Goal: Task Accomplishment & Management: Manage account settings

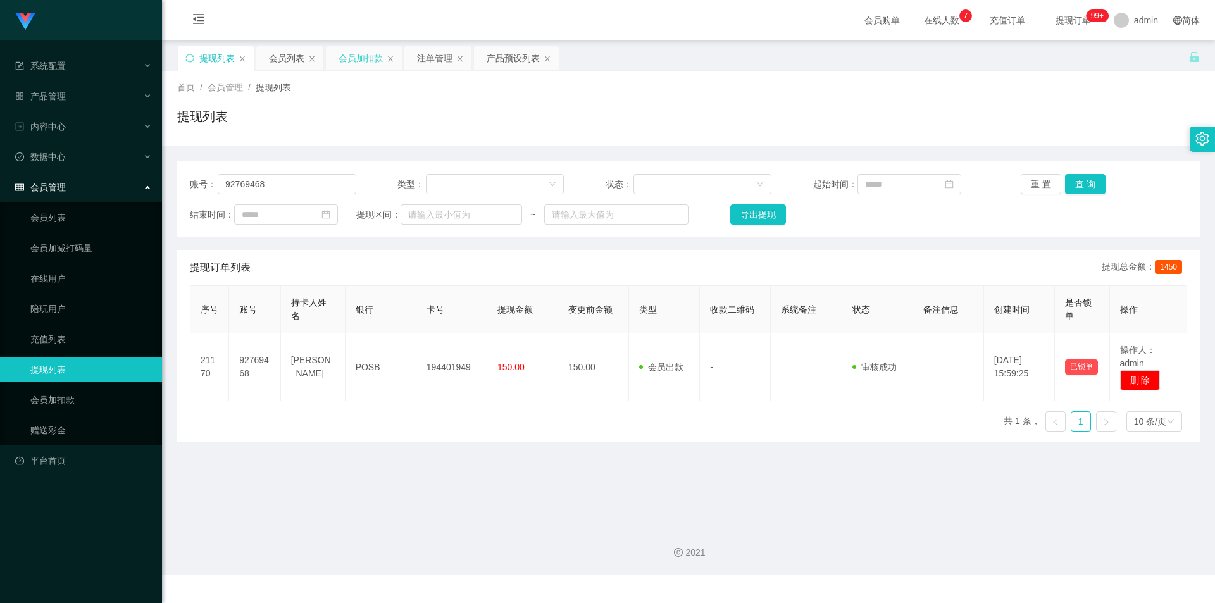
click at [366, 58] on div "会员加扣款" at bounding box center [361, 58] width 44 height 24
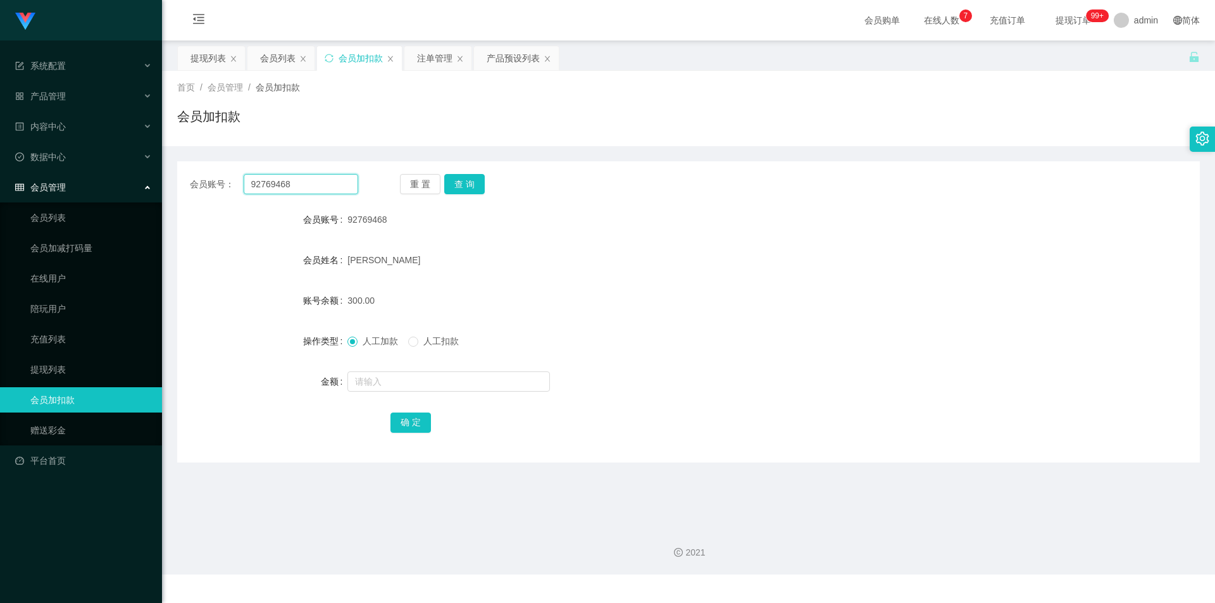
drag, startPoint x: 323, startPoint y: 178, endPoint x: 0, endPoint y: 144, distance: 325.3
click at [0, 144] on section "系统配置 产品管理 产品列表 产品预设列表 开奖记录 注单管理 即时注单 内容中心 站内信 公告列表 活动列表 数据中心 员工统计 团队统计 会员管理 会员列…" at bounding box center [607, 287] width 1215 height 575
paste input "[GEOGRAPHIC_DATA]"
type input "[GEOGRAPHIC_DATA]"
drag, startPoint x: 459, startPoint y: 179, endPoint x: 475, endPoint y: 183, distance: 16.3
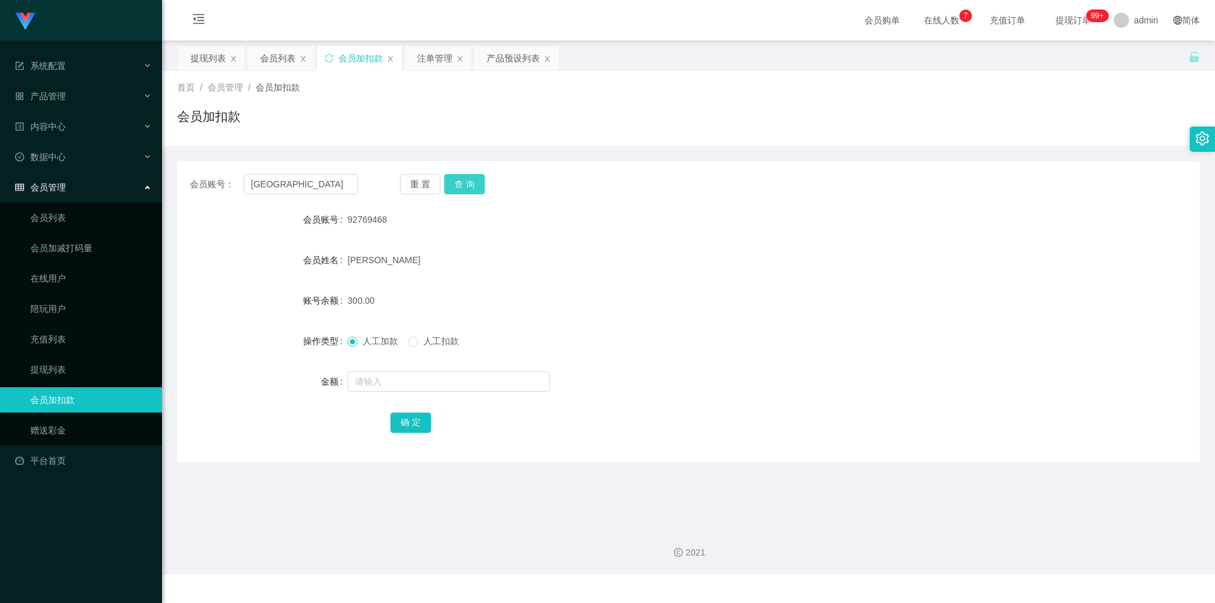
click at [459, 179] on button "查 询" at bounding box center [464, 184] width 41 height 20
drag, startPoint x: 370, startPoint y: 379, endPoint x: 361, endPoint y: 377, distance: 9.1
click at [368, 379] on input "text" at bounding box center [449, 382] width 203 height 20
type input "1000"
click at [406, 424] on button "确 定" at bounding box center [411, 423] width 41 height 20
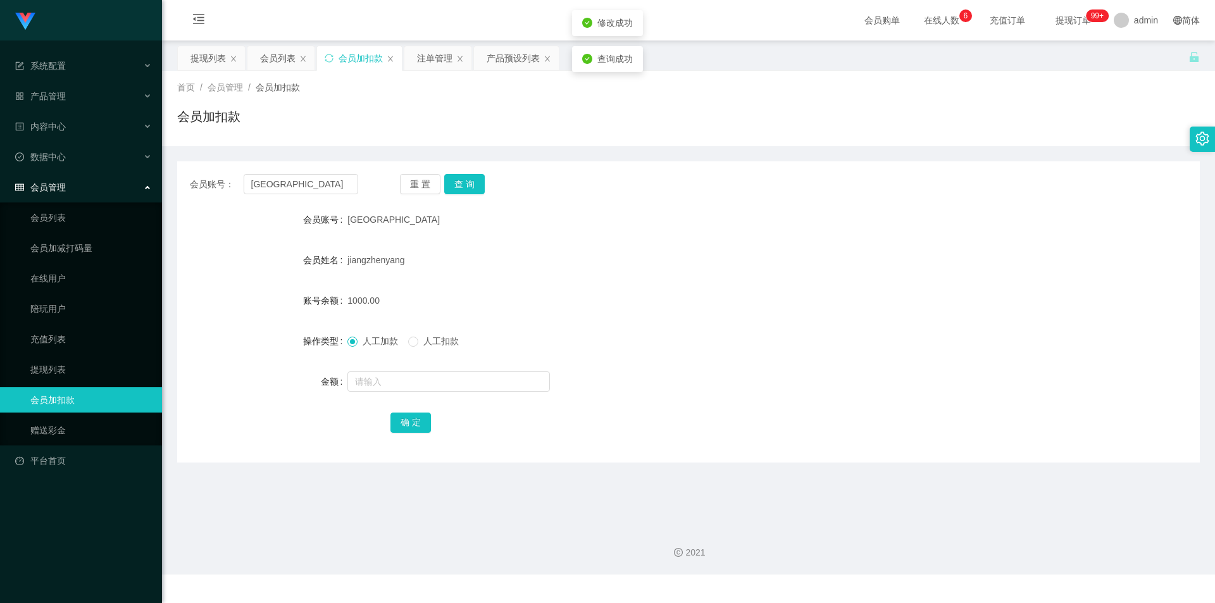
click at [622, 305] on div "1000.00" at bounding box center [646, 300] width 597 height 25
click at [491, 134] on div "会员加扣款" at bounding box center [688, 121] width 1023 height 29
click at [270, 56] on div "会员列表" at bounding box center [277, 58] width 35 height 24
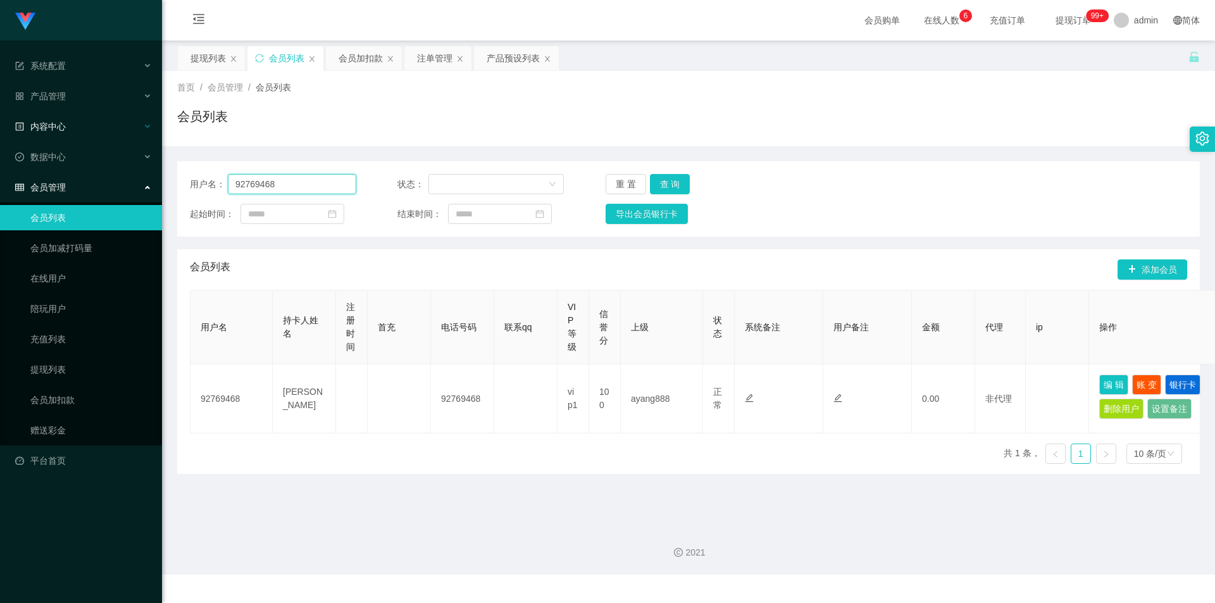
drag, startPoint x: 286, startPoint y: 184, endPoint x: 0, endPoint y: 116, distance: 294.1
click at [0, 116] on section "系统配置 产品管理 产品列表 产品预设列表 开奖记录 注单管理 即时注单 内容中心 站内信 公告列表 活动列表 数据中心 员工统计 团队统计 会员管理 会员列…" at bounding box center [607, 287] width 1215 height 575
paste input "[GEOGRAPHIC_DATA]"
type input "[GEOGRAPHIC_DATA]"
click at [682, 188] on button "查 询" at bounding box center [670, 184] width 41 height 20
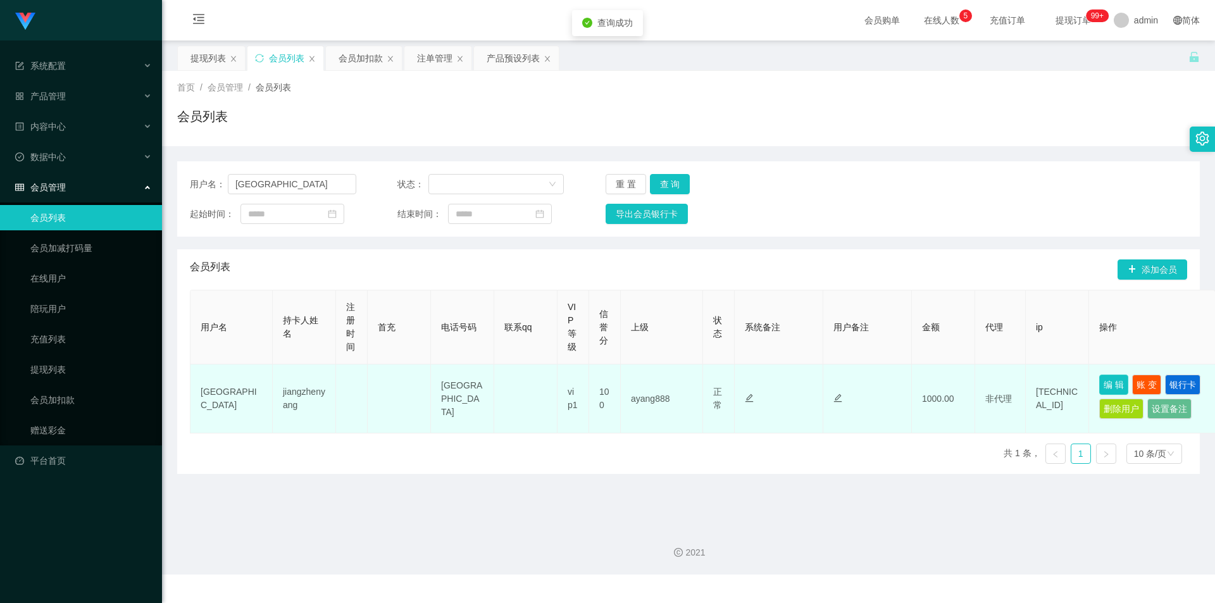
click at [1115, 384] on button "编 辑" at bounding box center [1114, 385] width 29 height 20
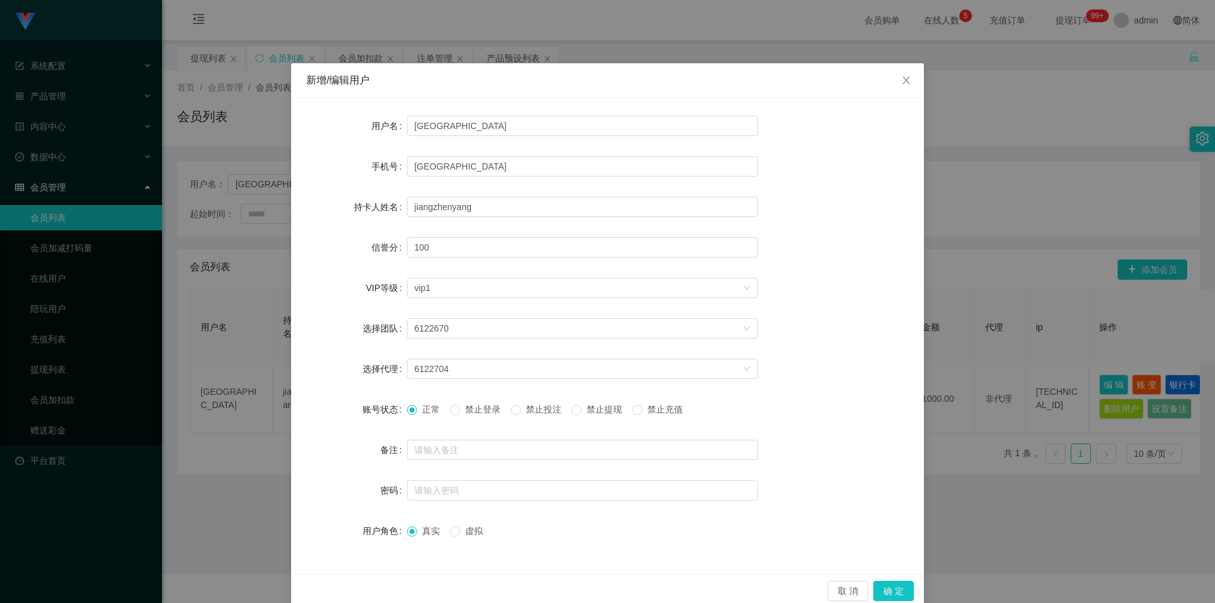
click at [589, 410] on span "禁止提现" at bounding box center [605, 410] width 46 height 10
click at [888, 589] on button "确 定" at bounding box center [894, 591] width 41 height 20
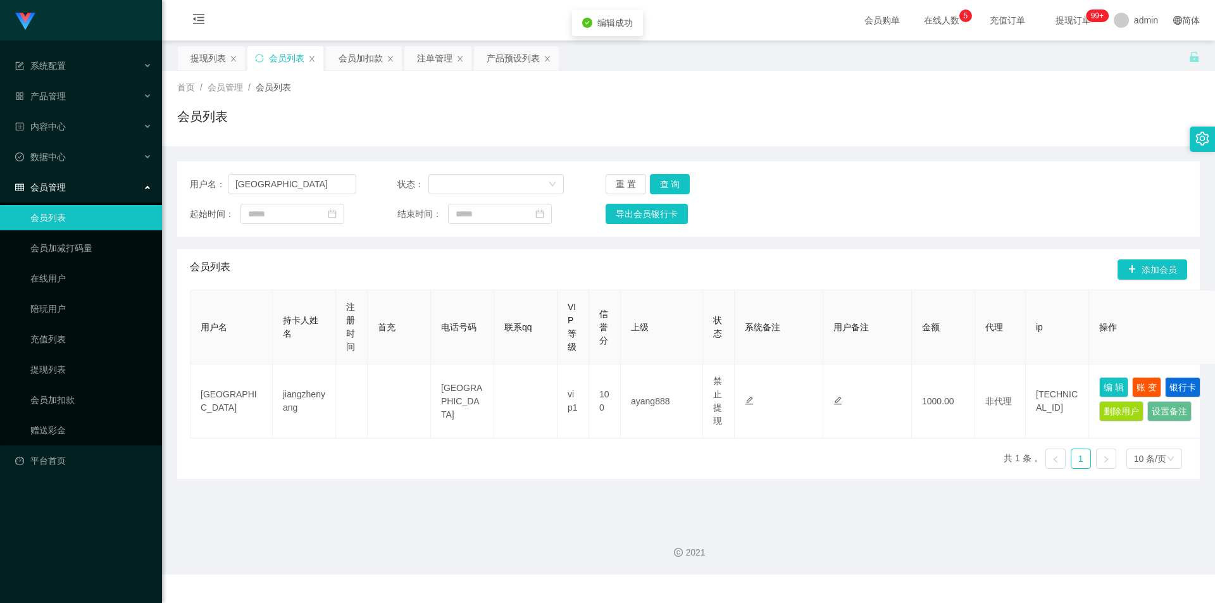
click at [975, 39] on span "充值订单" at bounding box center [1008, 20] width 66 height 41
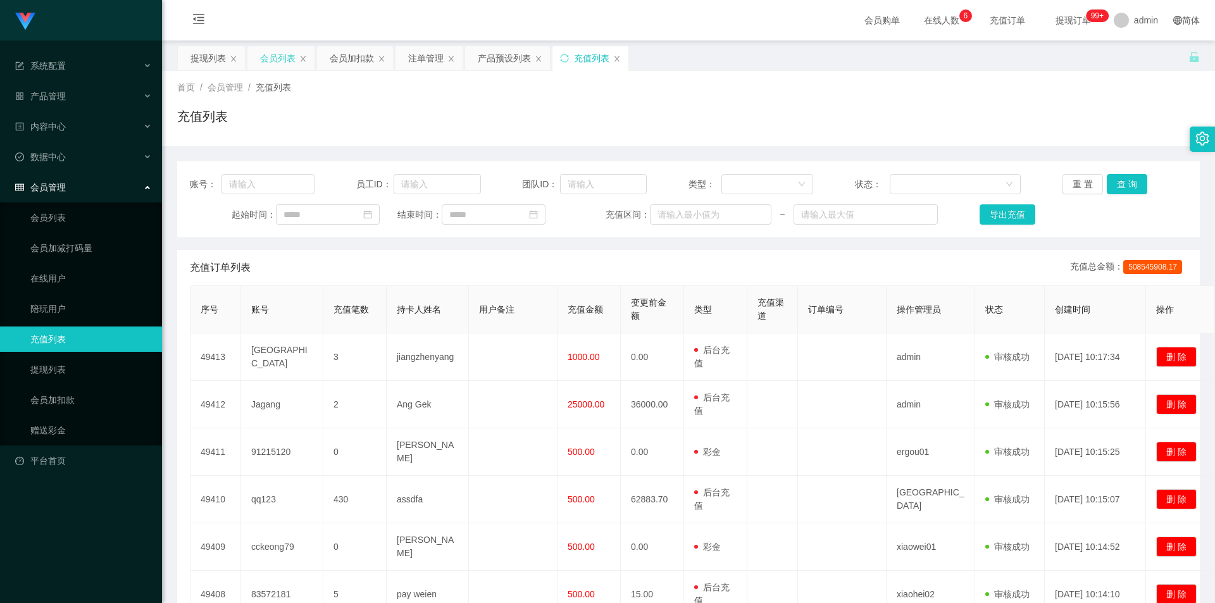
click at [272, 68] on div "会员列表" at bounding box center [277, 58] width 35 height 24
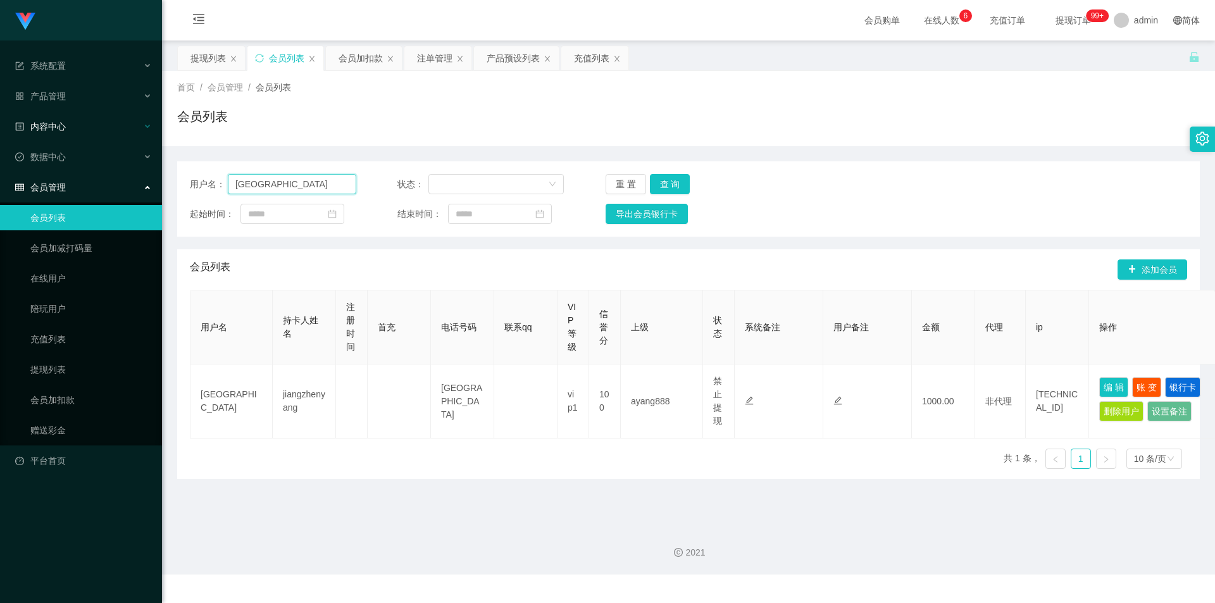
drag, startPoint x: 321, startPoint y: 191, endPoint x: 0, endPoint y: 132, distance: 326.3
click at [0, 132] on section "系统配置 产品管理 产品列表 产品预设列表 开奖记录 注单管理 即时注单 内容中心 站内信 公告列表 活动列表 数据中心 员工统计 团队统计 会员管理 会员列…" at bounding box center [607, 287] width 1215 height 575
click at [661, 179] on button "查 询" at bounding box center [670, 184] width 41 height 20
click at [1036, 84] on div "首页 / 会员管理 / 会员列表 /" at bounding box center [688, 87] width 1023 height 13
